Goal: Information Seeking & Learning: Find specific page/section

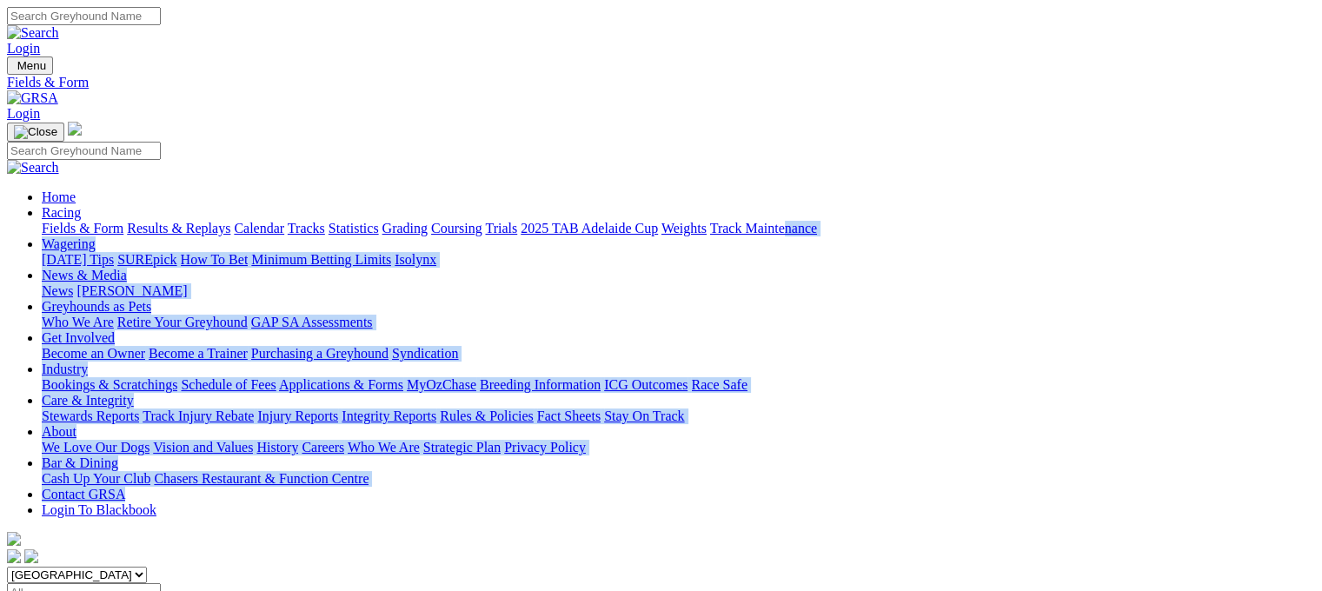
scroll to position [0, 66]
drag, startPoint x: 1320, startPoint y: 103, endPoint x: 1331, endPoint y: 159, distance: 56.6
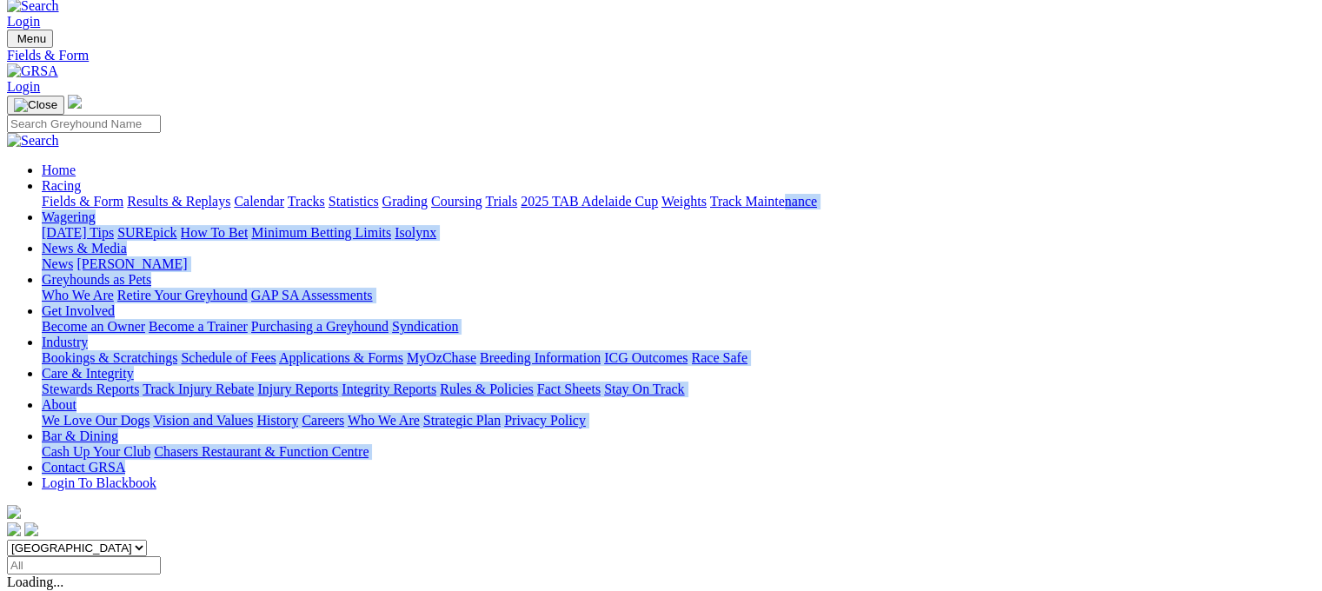
scroll to position [25, 66]
